Goal: Information Seeking & Learning: Learn about a topic

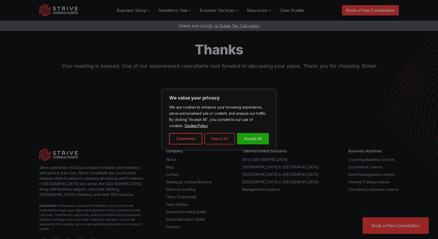
click at [215, 140] on button "Reject All" at bounding box center [219, 138] width 31 height 11
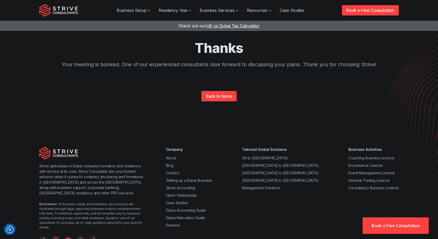
scroll to position [2, 0]
click at [243, 25] on span "UK vs Dubai Tax Calculator" at bounding box center [232, 25] width 53 height 5
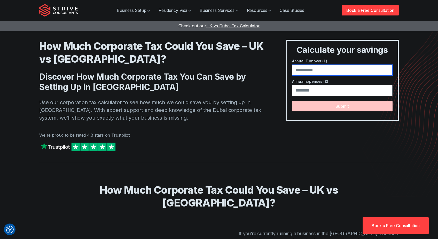
click at [315, 71] on input "**" at bounding box center [342, 70] width 100 height 11
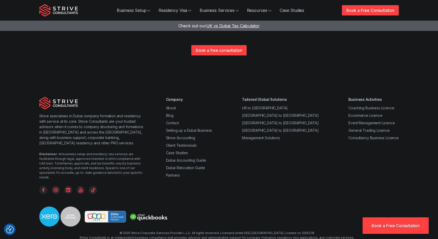
scroll to position [558, 0]
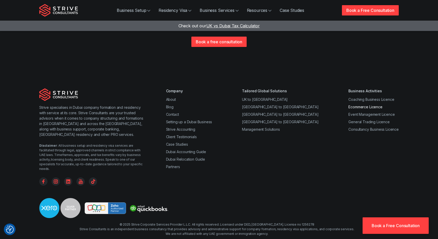
type input "*"
click at [365, 105] on link "Ecommerce Licence" at bounding box center [365, 107] width 34 height 4
